Goal: Obtain resource: Obtain resource

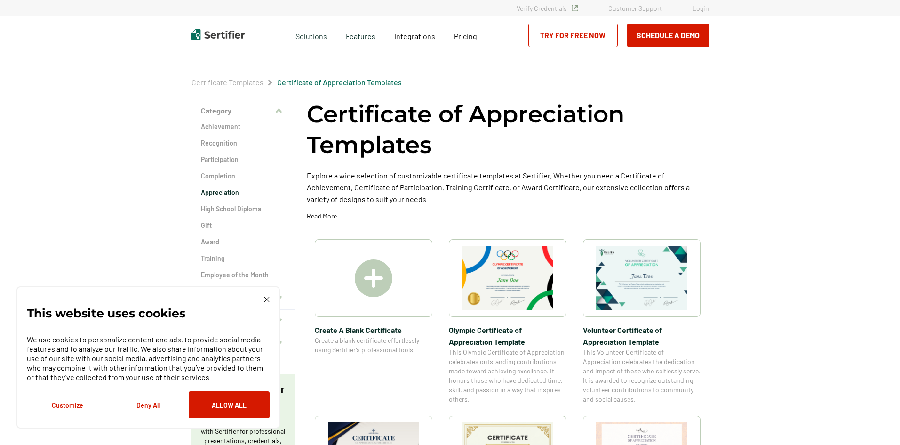
click at [215, 194] on h2 "Appreciation" at bounding box center [243, 192] width 85 height 9
click at [210, 140] on h2 "Recognition" at bounding box center [243, 142] width 85 height 9
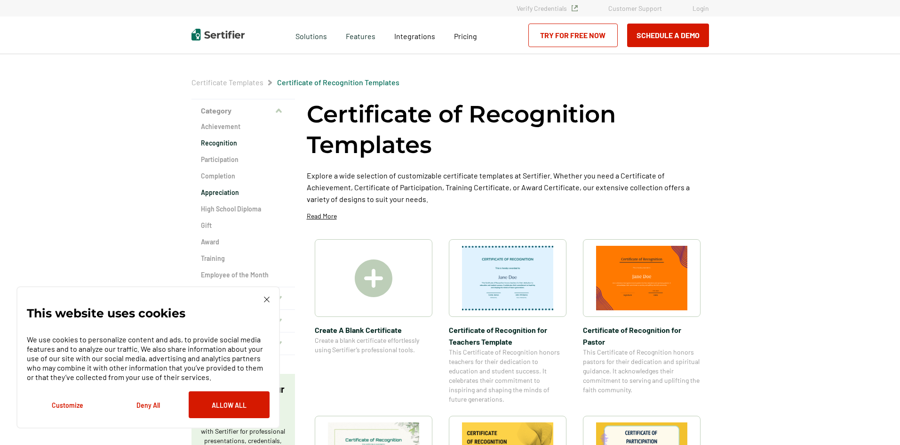
click at [221, 195] on h2 "Appreciation" at bounding box center [243, 192] width 85 height 9
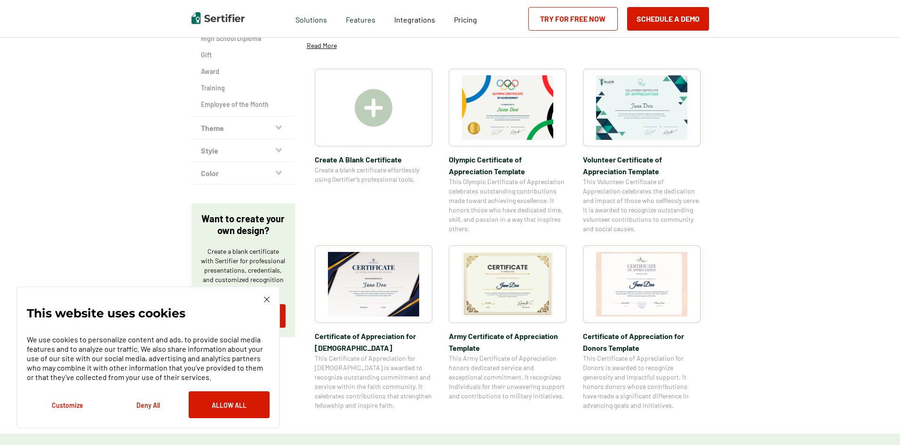
scroll to position [188, 0]
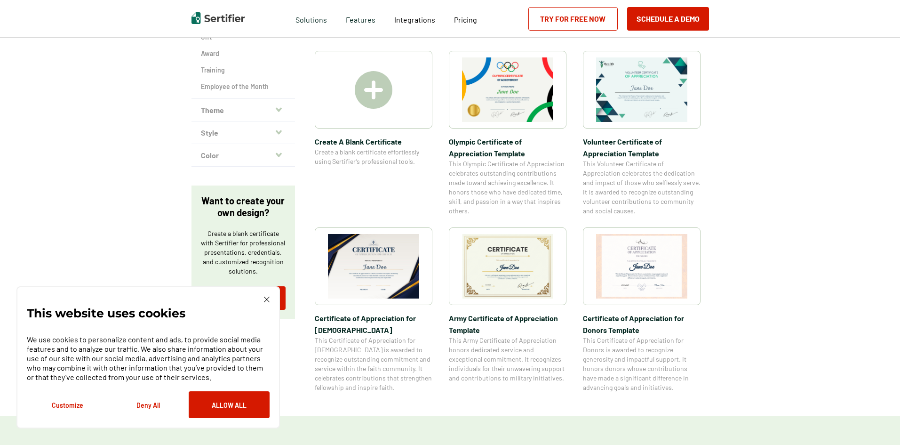
click at [383, 319] on span "Certificate of Appreciation for [DEMOGRAPHIC_DATA]​" at bounding box center [374, 324] width 118 height 24
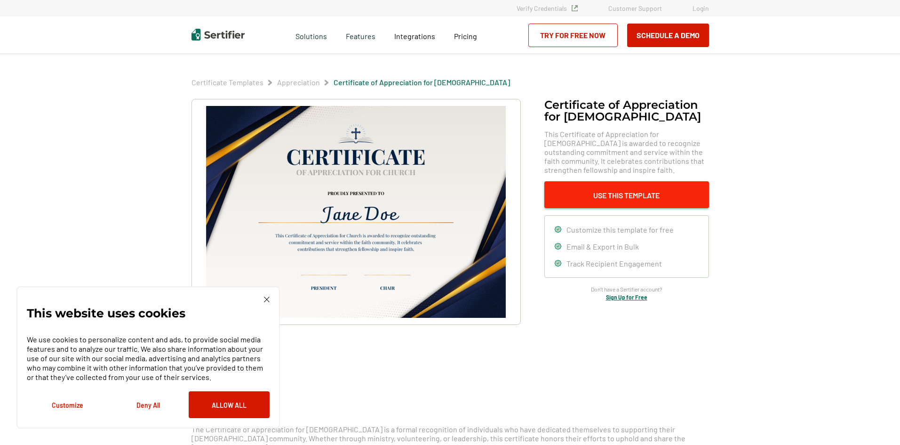
click at [669, 189] on button "Use This Template" at bounding box center [626, 194] width 165 height 27
click at [268, 300] on img at bounding box center [267, 299] width 6 height 6
